Goal: Task Accomplishment & Management: Manage account settings

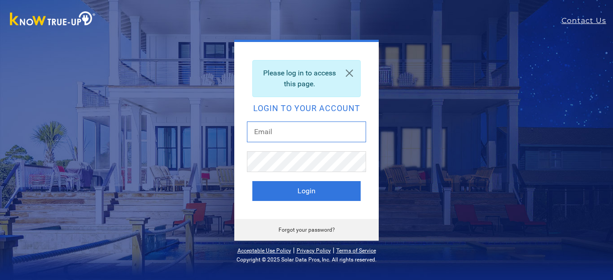
click at [293, 137] on input "text" at bounding box center [306, 132] width 119 height 21
type input "[EMAIL_ADDRESS][DOMAIN_NAME]"
click at [253, 181] on button "Login" at bounding box center [307, 191] width 108 height 20
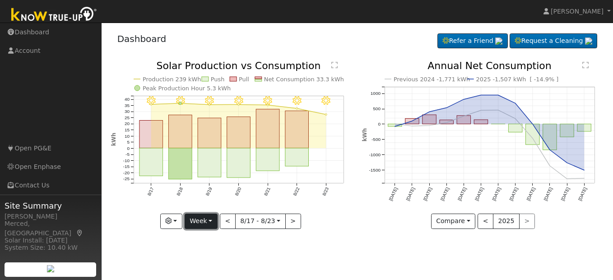
click at [201, 221] on button "Week" at bounding box center [201, 221] width 33 height 15
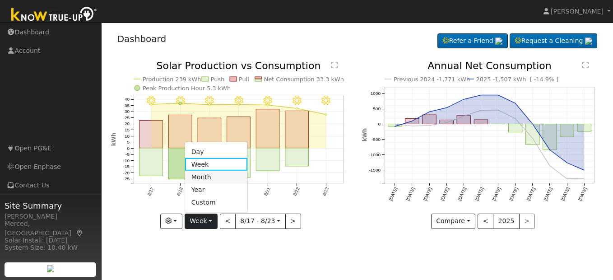
click at [212, 179] on link "Month" at bounding box center [216, 177] width 63 height 13
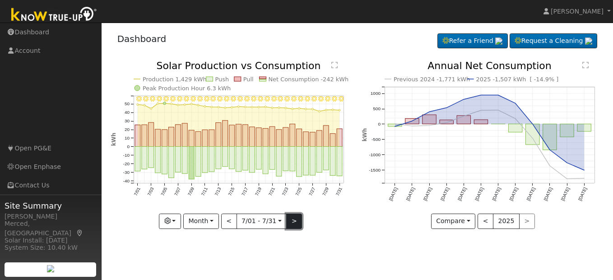
click at [294, 219] on button ">" at bounding box center [294, 221] width 16 height 15
type input "2025-08-01"
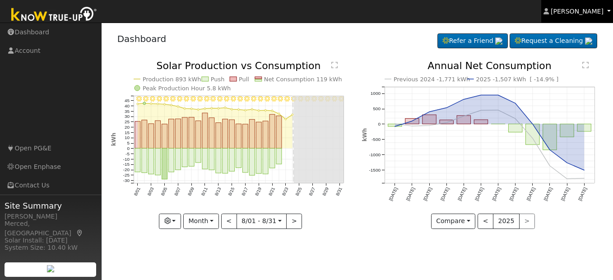
click at [580, 19] on link "James Mendoza" at bounding box center [578, 11] width 72 height 23
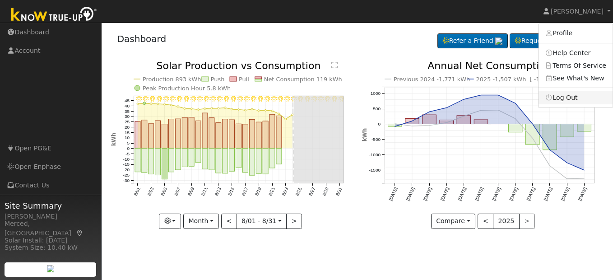
click at [573, 98] on link "Log Out" at bounding box center [576, 97] width 74 height 13
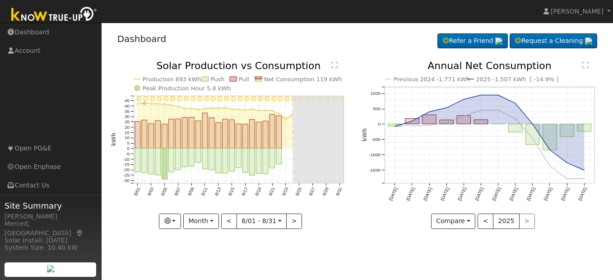
click at [573, 98] on icon "Previous 2024 -1,771 kWh 2025 -1,507 kWh [ -14.9% ] Aug '24 Sep '24 Oct '24 Nov…" at bounding box center [483, 142] width 242 height 162
